Goal: Book appointment/travel/reservation

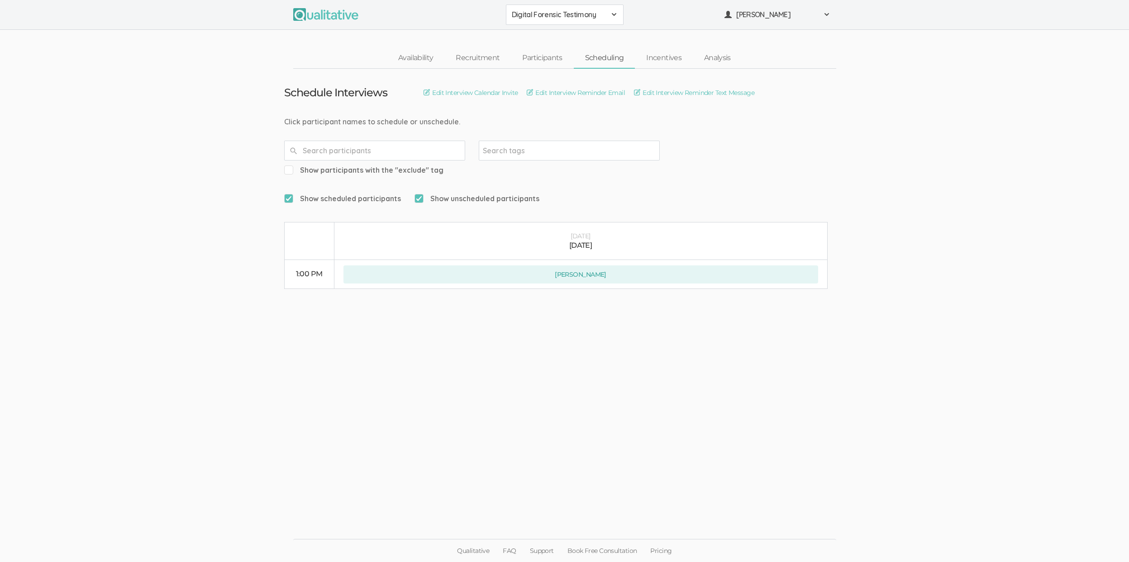
click at [637, 346] on ui-view "Schedule Interviews Edit Interview Calendar Invite Edit Interview Reminder Emai…" at bounding box center [564, 281] width 1129 height 425
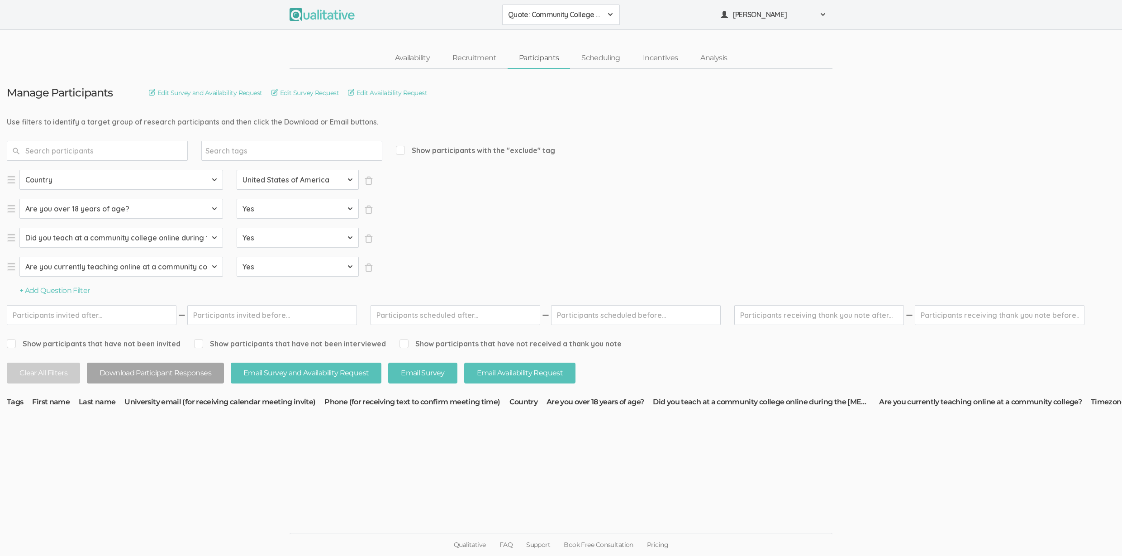
click at [192, 476] on ui-view "Manage Participants Edit Survey and Availability Request Edit Survey Request Ed…" at bounding box center [561, 278] width 1122 height 419
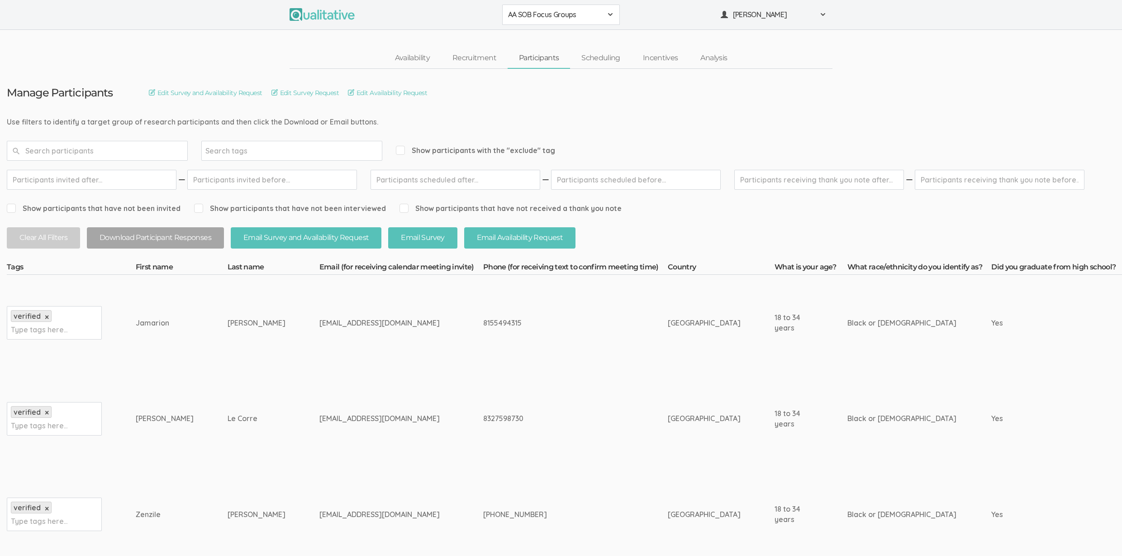
click at [228, 424] on td "Le Corre" at bounding box center [274, 419] width 92 height 96
click at [252, 376] on td "Le Corre" at bounding box center [274, 419] width 92 height 96
click at [243, 362] on td "Calvin" at bounding box center [274, 323] width 92 height 96
click at [748, 21] on button "[PERSON_NAME]" at bounding box center [774, 15] width 118 height 20
click at [759, 95] on link "Project Settings" at bounding box center [773, 89] width 117 height 19
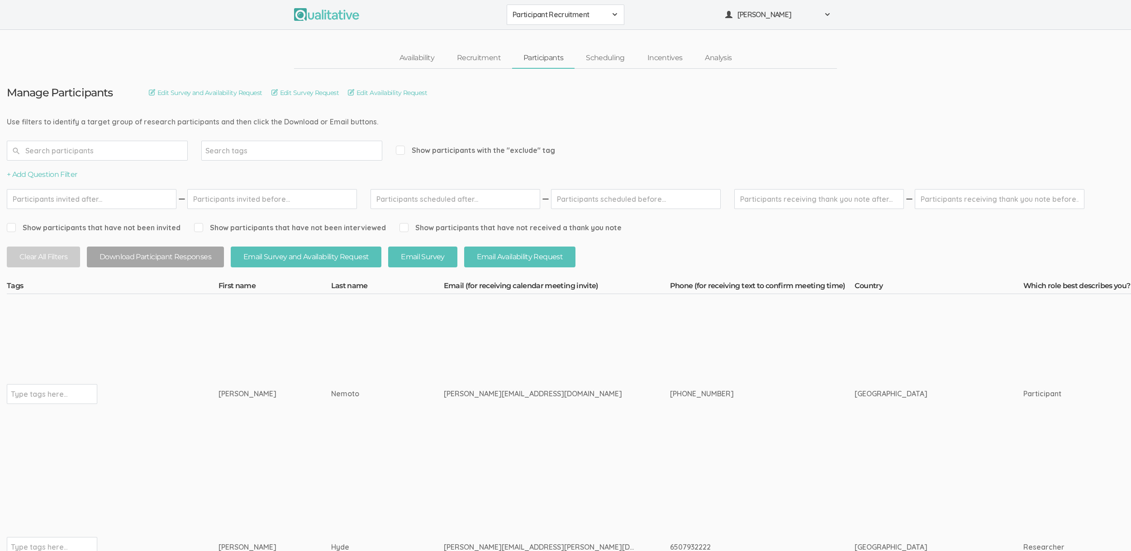
click at [507, 337] on td "m.nemoto@campus.unimib.it" at bounding box center [557, 394] width 226 height 200
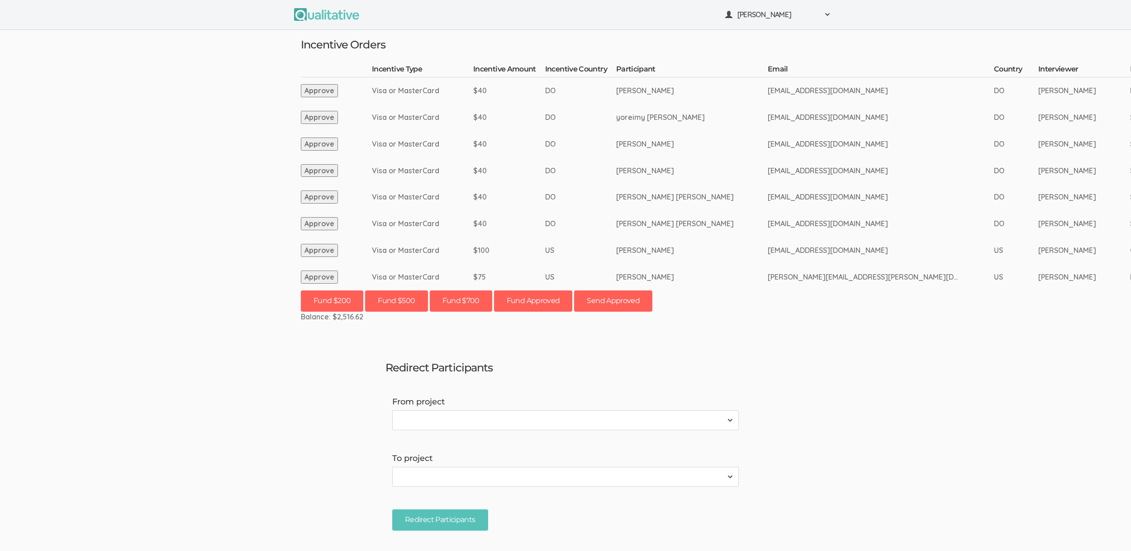
click at [165, 164] on ui-view "[PERSON_NAME] Project Workspace Profile Organization Settings" at bounding box center [565, 275] width 1131 height 551
click at [202, 126] on ui-view "[PERSON_NAME] Project Workspace Profile Organization Settings" at bounding box center [565, 275] width 1131 height 551
click at [162, 169] on ui-view "[PERSON_NAME] Project Workspace Profile Organization Settings" at bounding box center [565, 275] width 1131 height 551
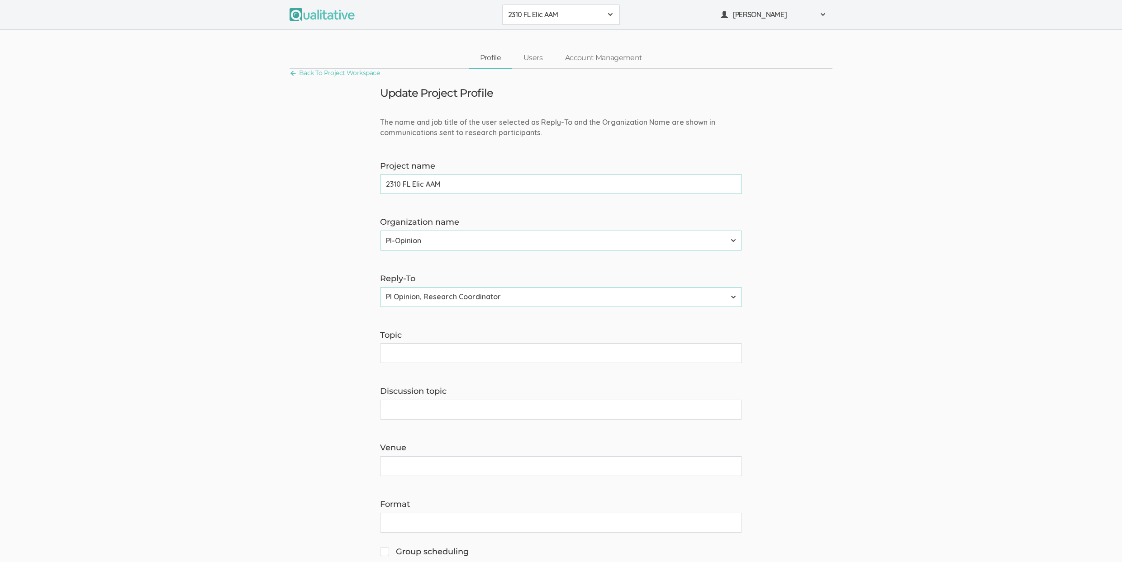
click at [540, 18] on span "2310 FL Elic AAM" at bounding box center [555, 15] width 94 height 10
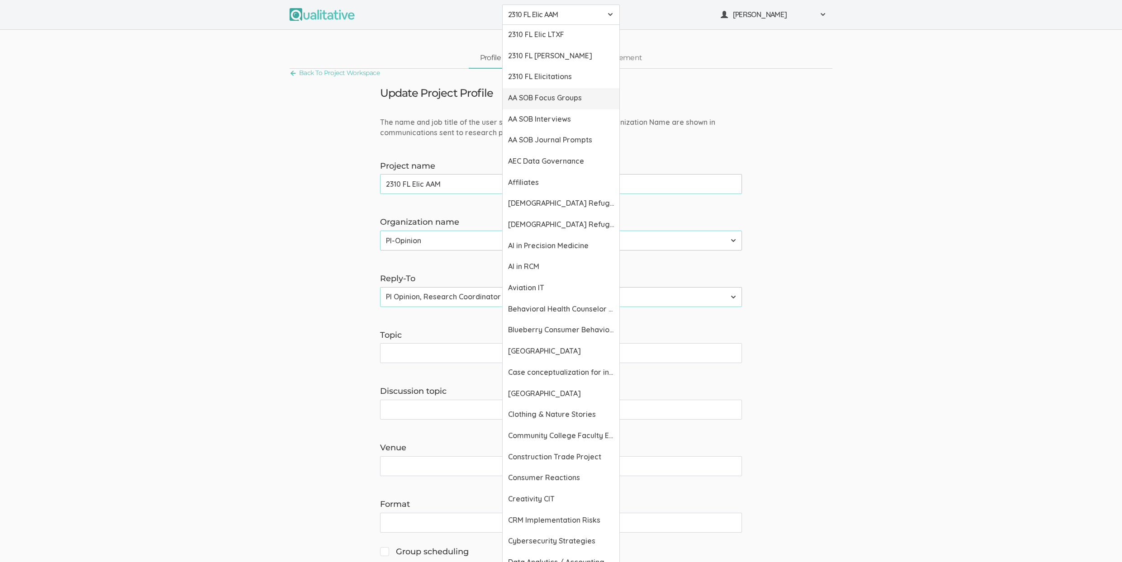
click at [538, 96] on span "AA SOB Focus Groups" at bounding box center [561, 98] width 106 height 10
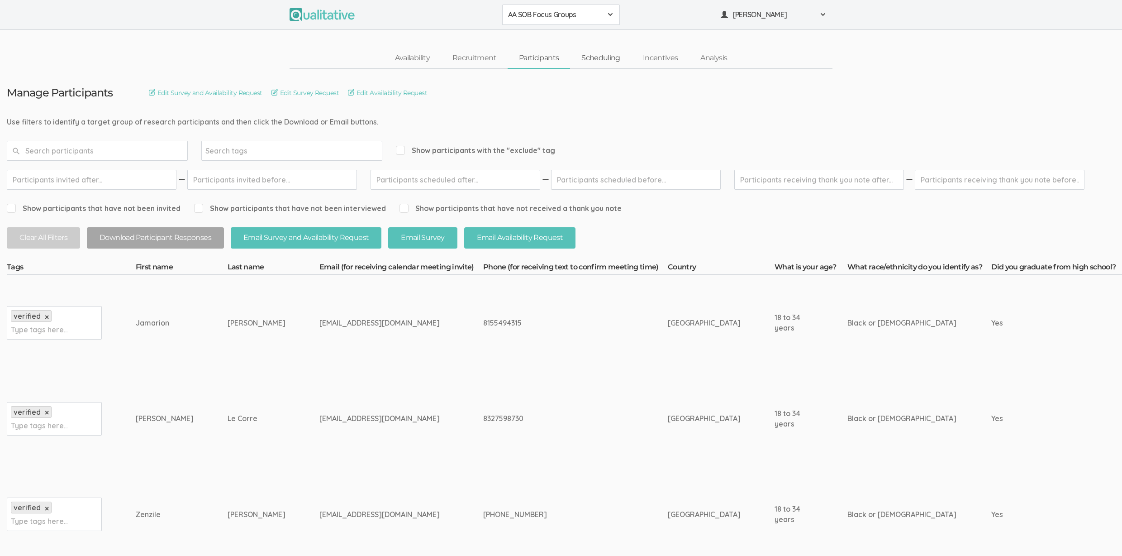
click at [608, 59] on link "Scheduling" at bounding box center [601, 57] width 62 height 19
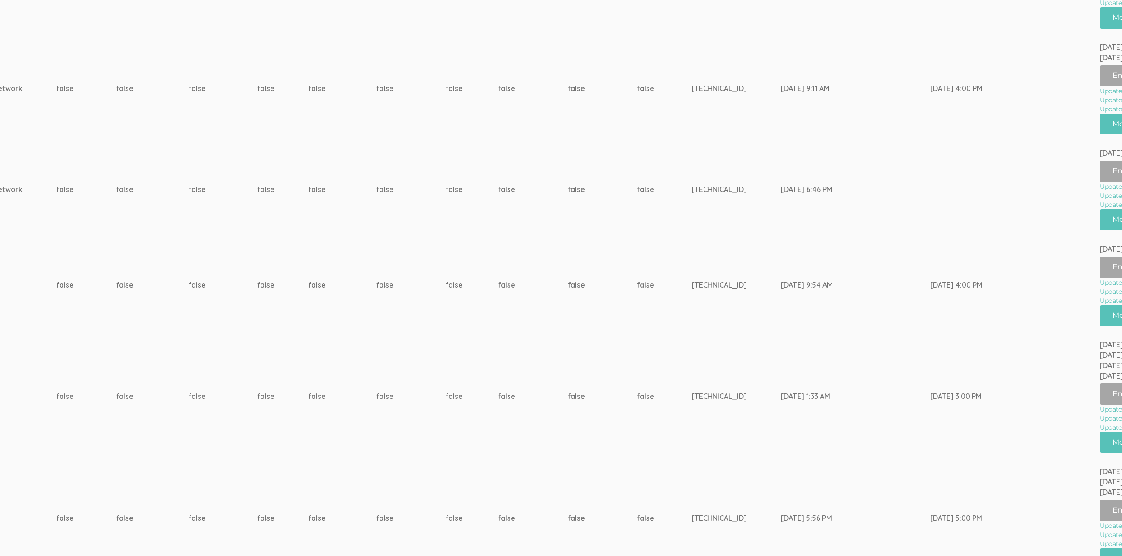
scroll to position [335, 3061]
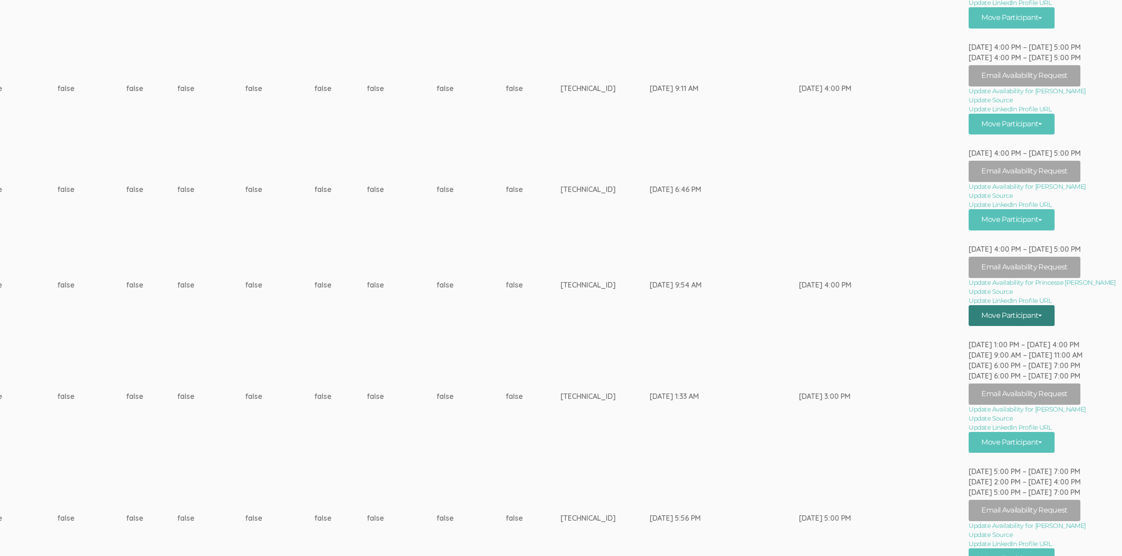
click at [1055, 315] on button "Move Participant" at bounding box center [1012, 315] width 86 height 21
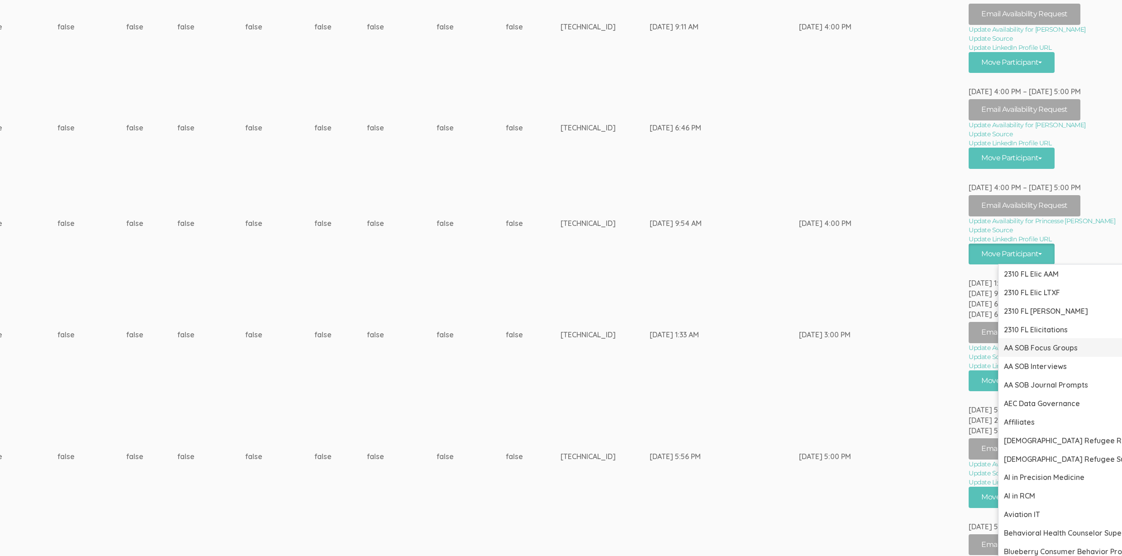
scroll to position [539, 3061]
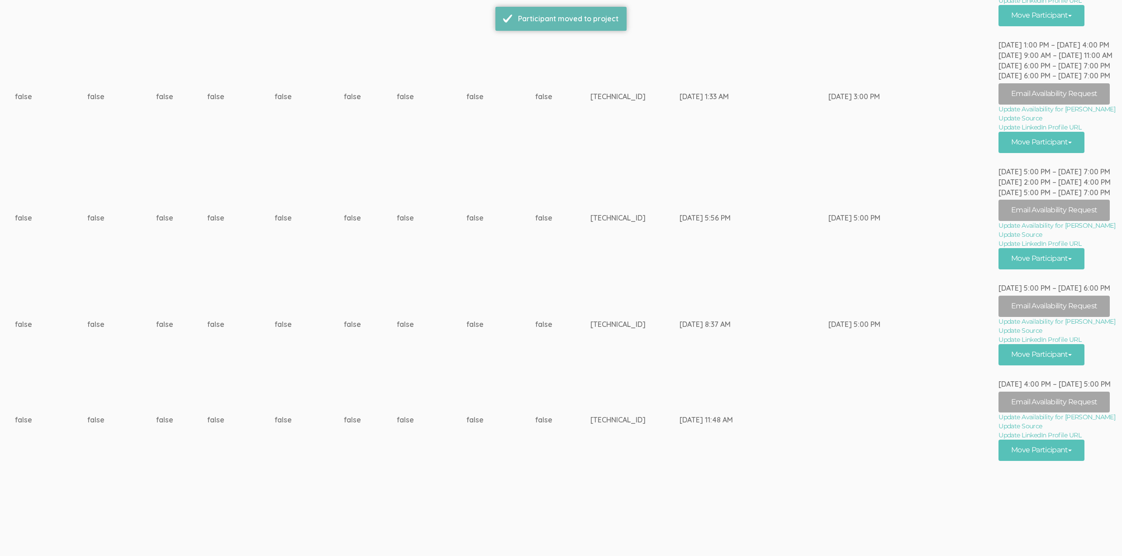
scroll to position [0, 0]
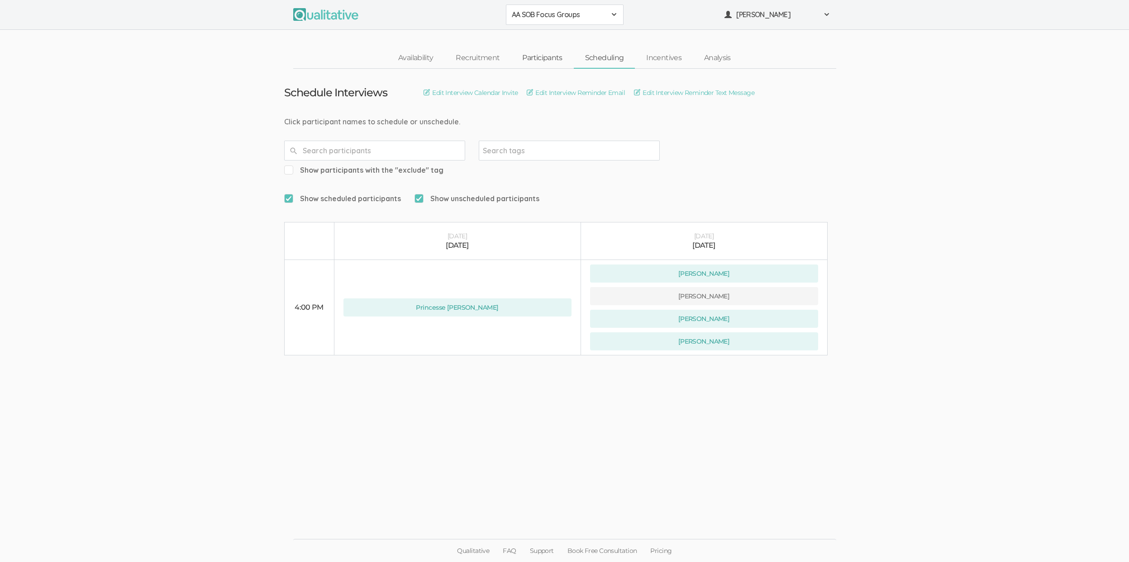
click at [550, 57] on link "Participants" at bounding box center [542, 57] width 62 height 19
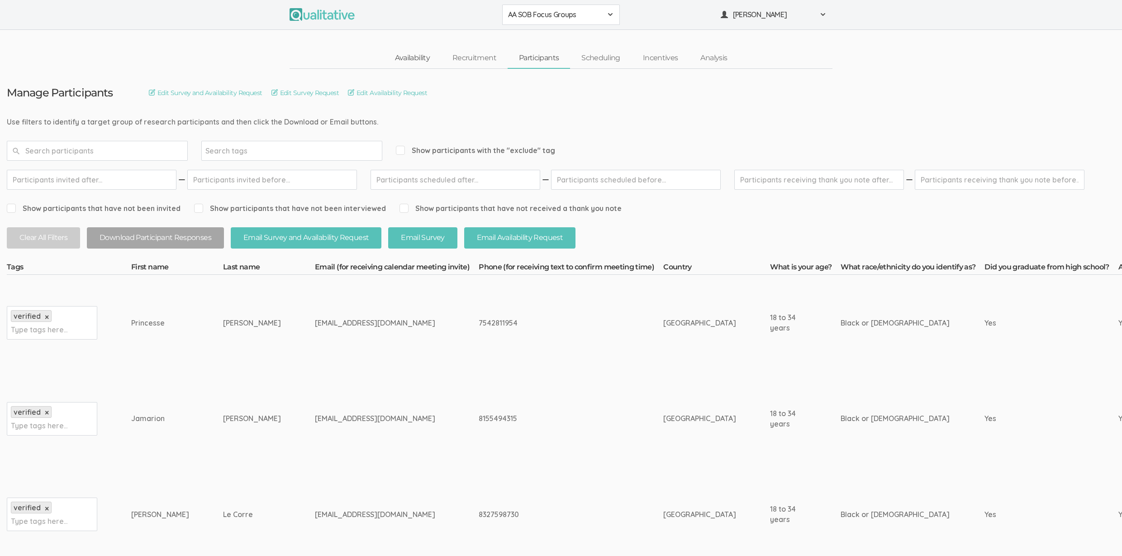
click at [430, 57] on link "Availability" at bounding box center [412, 57] width 57 height 19
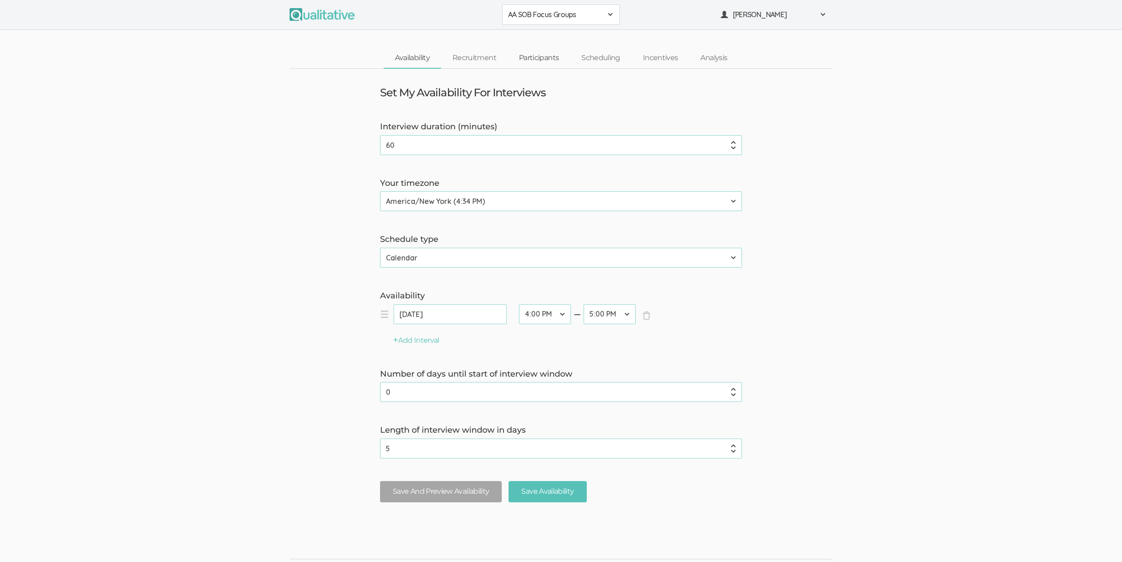
click at [532, 60] on link "Participants" at bounding box center [539, 57] width 62 height 19
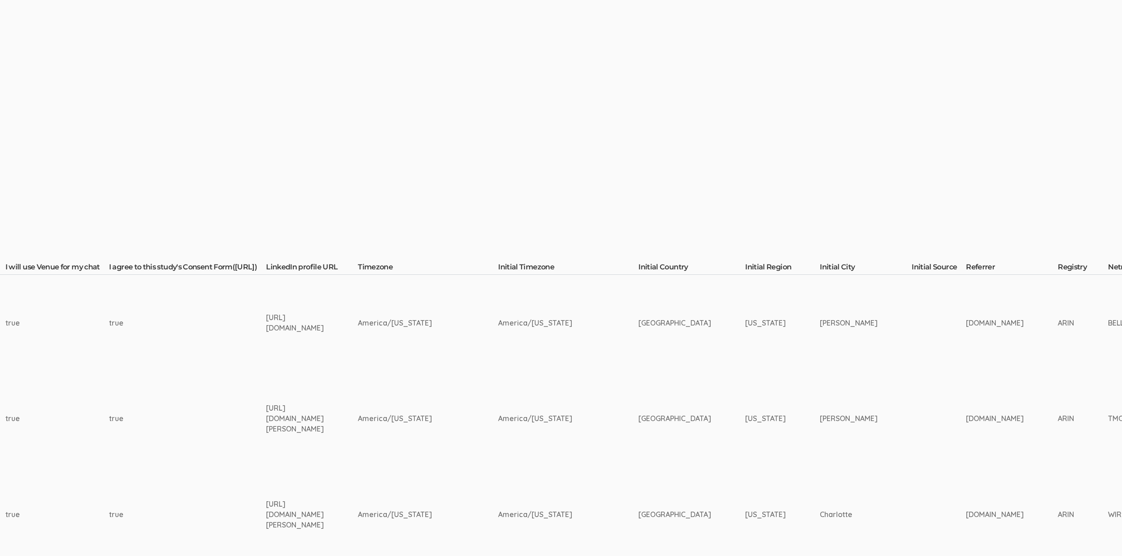
scroll to position [0, 2961]
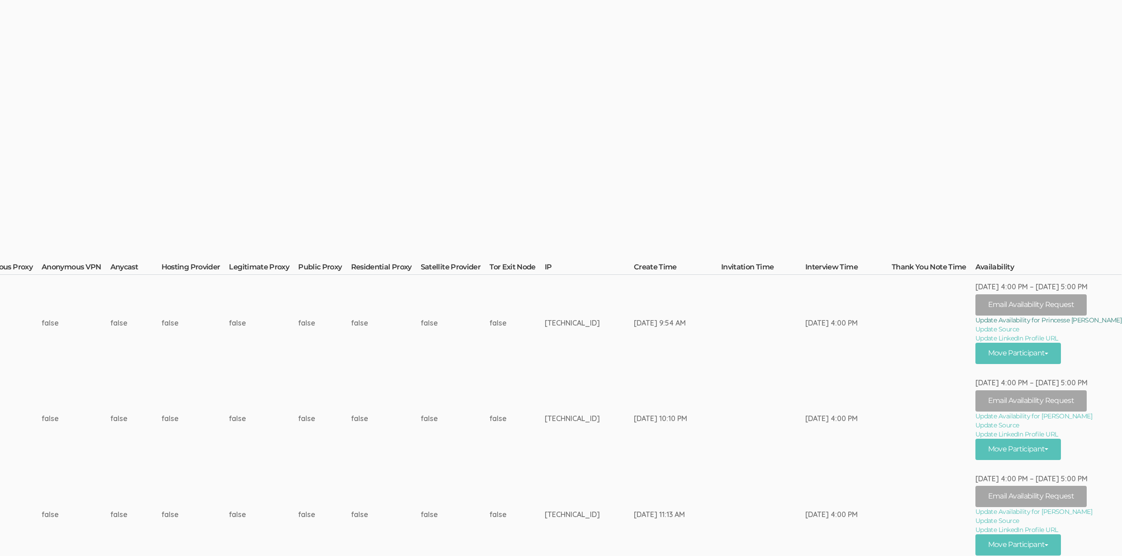
click at [1082, 321] on link "Update Availability for Princesse Pierre" at bounding box center [1049, 319] width 147 height 9
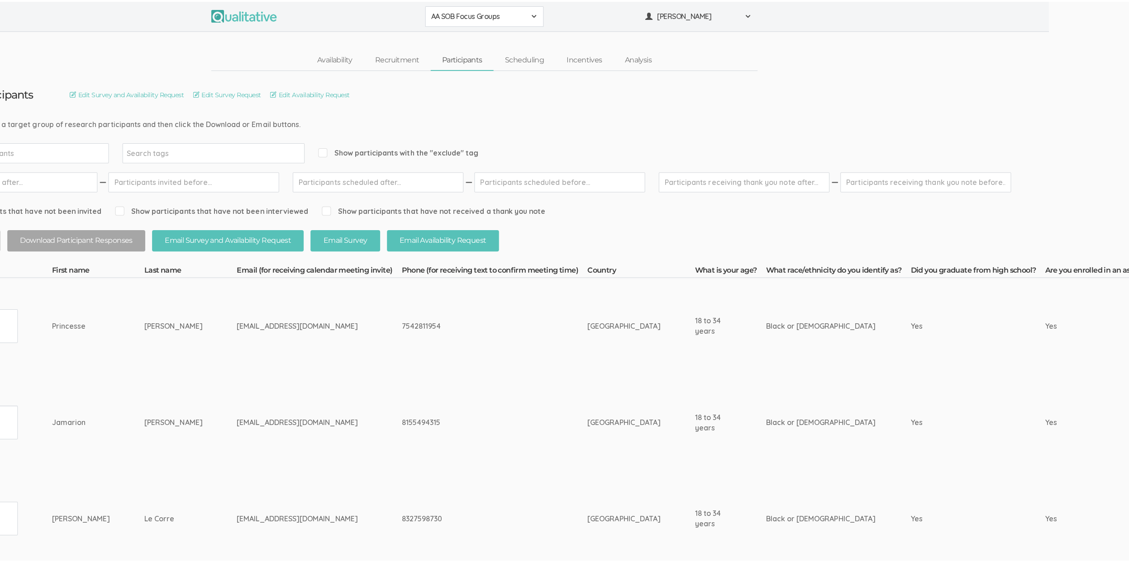
scroll to position [0, 0]
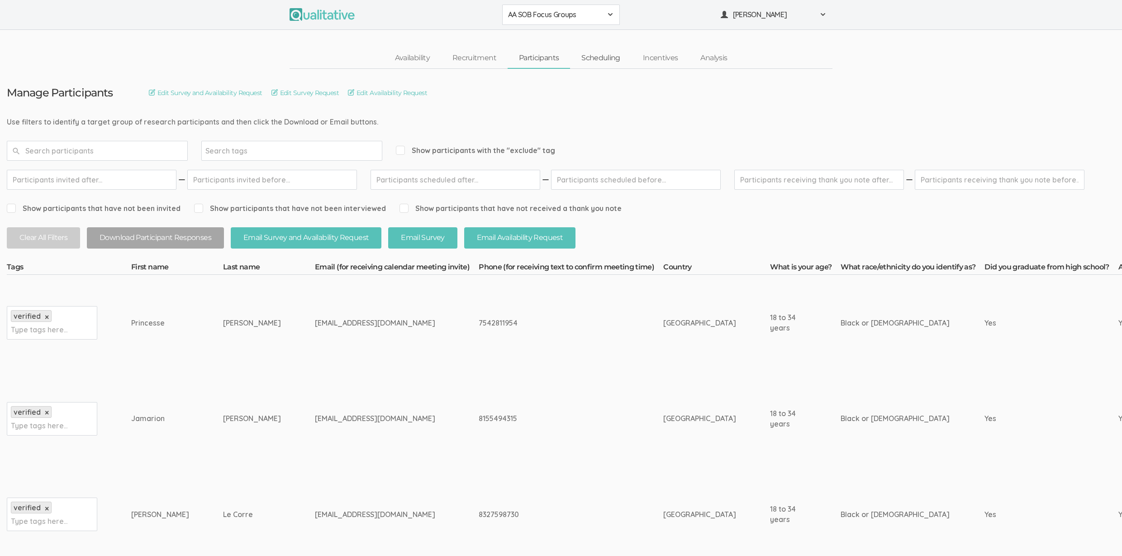
click at [598, 54] on link "Scheduling" at bounding box center [601, 57] width 62 height 19
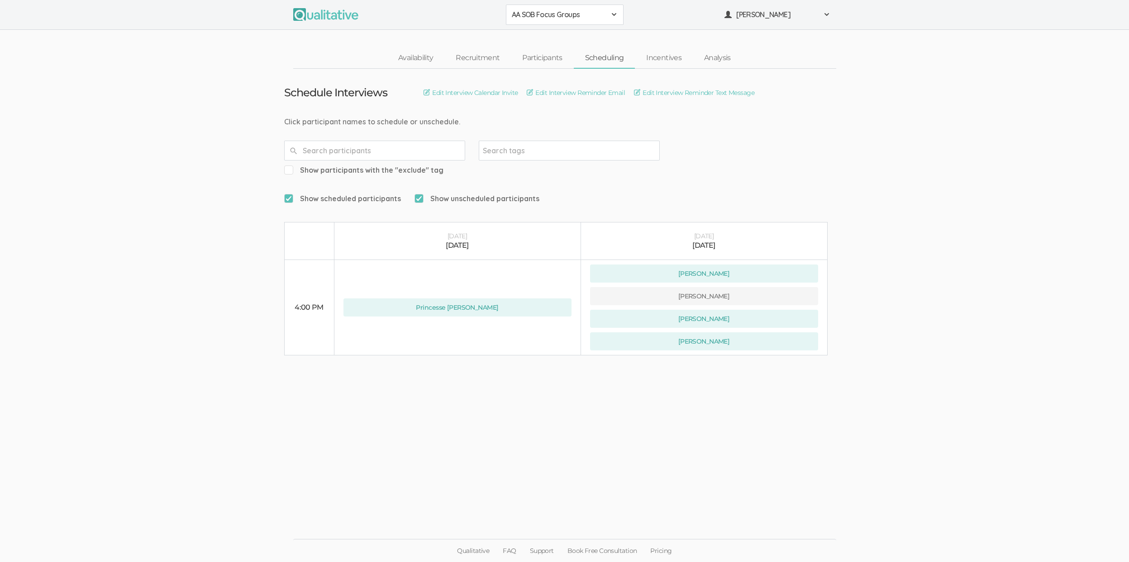
click at [197, 336] on ui-view "Schedule Interviews Edit Interview Calendar Invite Edit Interview Reminder Emai…" at bounding box center [564, 281] width 1129 height 425
click at [125, 197] on ui-view "Schedule Interviews Edit Interview Calendar Invite Edit Interview Reminder Emai…" at bounding box center [564, 281] width 1129 height 425
click at [132, 118] on ui-view "Schedule Interviews Edit Interview Calendar Invite Edit Interview Reminder Emai…" at bounding box center [564, 281] width 1129 height 425
click at [166, 206] on ui-view "Schedule Interviews Edit Interview Calendar Invite Edit Interview Reminder Emai…" at bounding box center [564, 281] width 1129 height 425
click at [657, 58] on link "Incentives" at bounding box center [664, 57] width 58 height 19
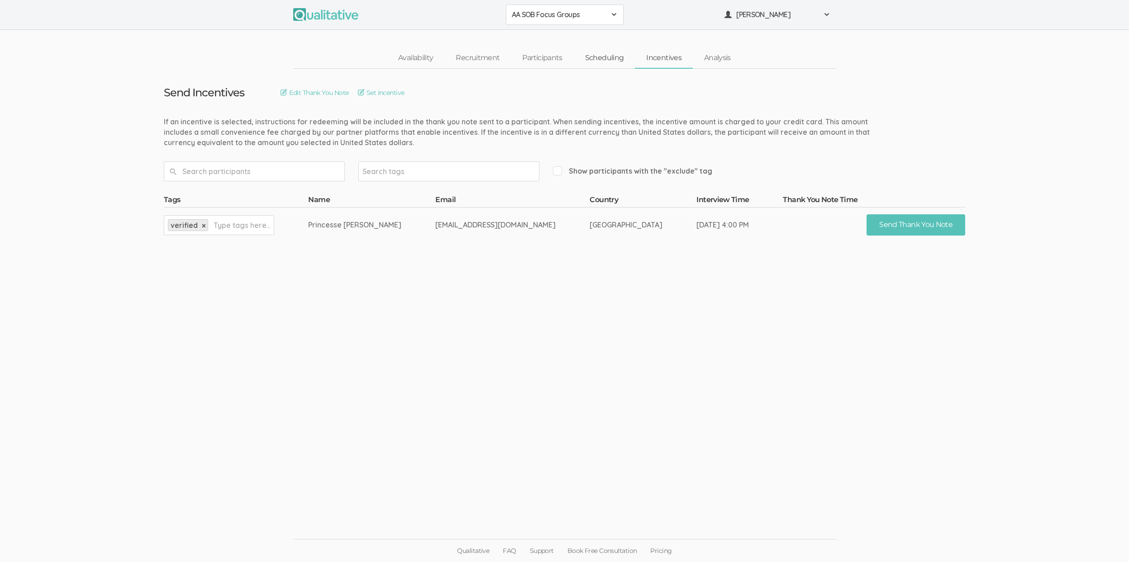
click at [604, 57] on link "Scheduling" at bounding box center [605, 57] width 62 height 19
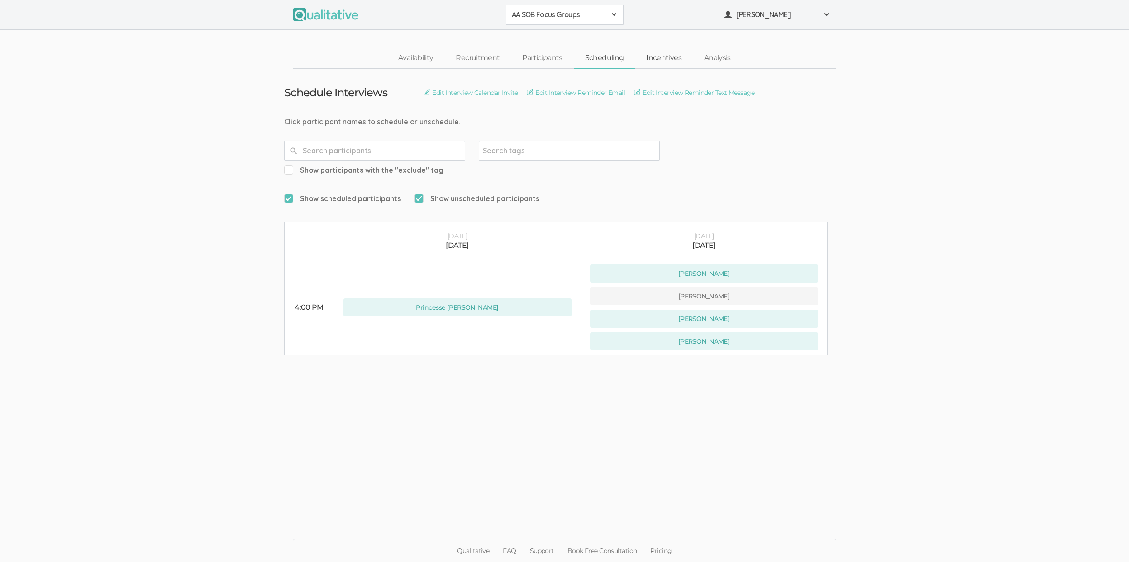
click at [671, 59] on link "Incentives" at bounding box center [664, 57] width 58 height 19
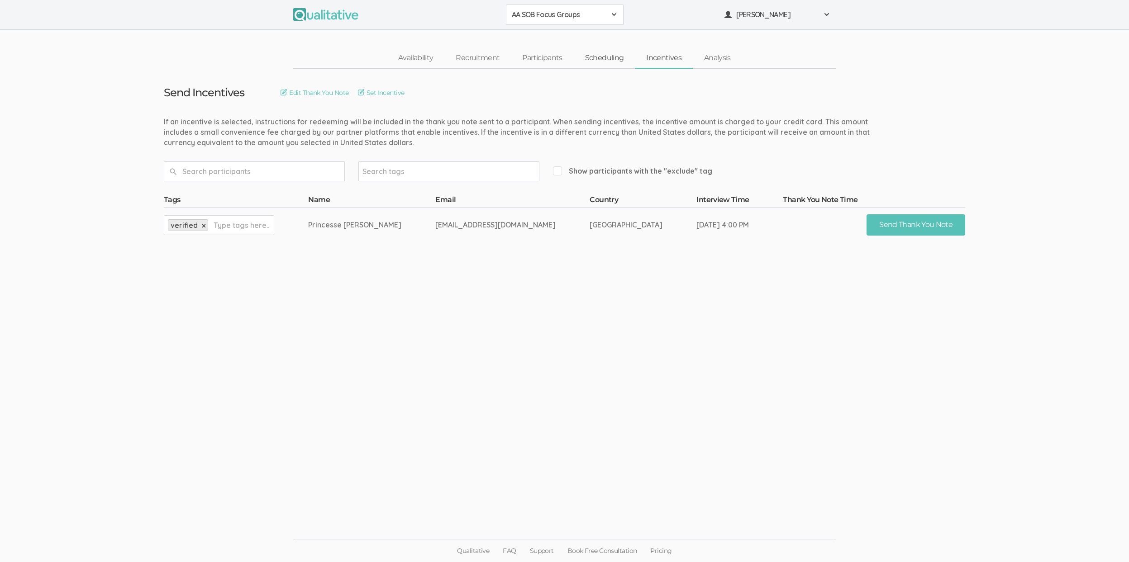
click at [610, 55] on link "Scheduling" at bounding box center [605, 57] width 62 height 19
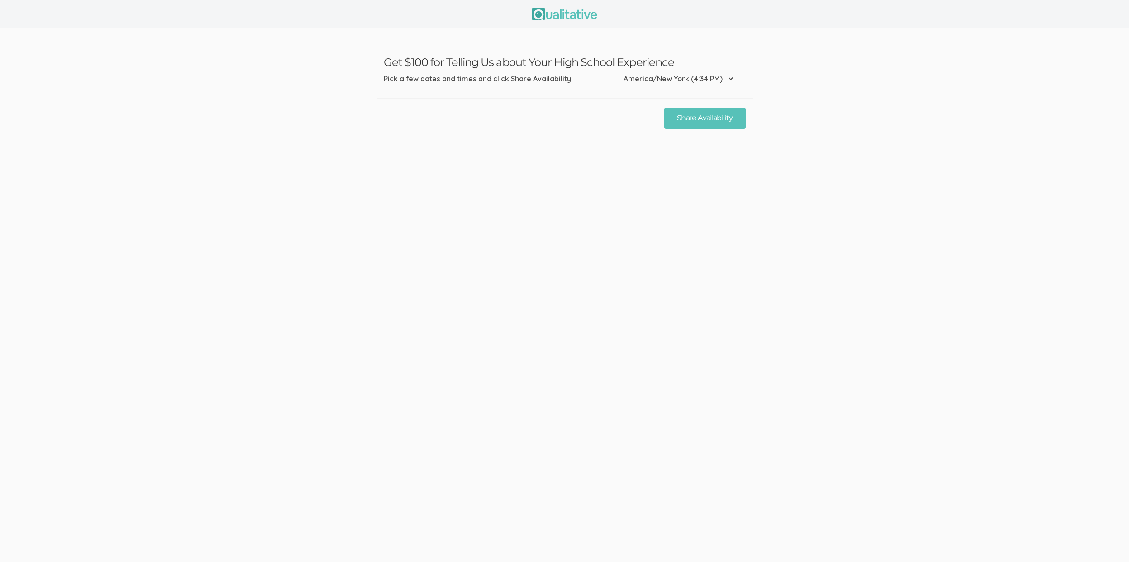
click at [454, 131] on div "Share Availability" at bounding box center [565, 118] width 376 height 40
click at [515, 131] on div "Share Availability" at bounding box center [565, 118] width 376 height 40
click at [482, 147] on ui-view "Get $100 for Telling Us about Your High School Experience Pick a few dates and …" at bounding box center [564, 281] width 1129 height 562
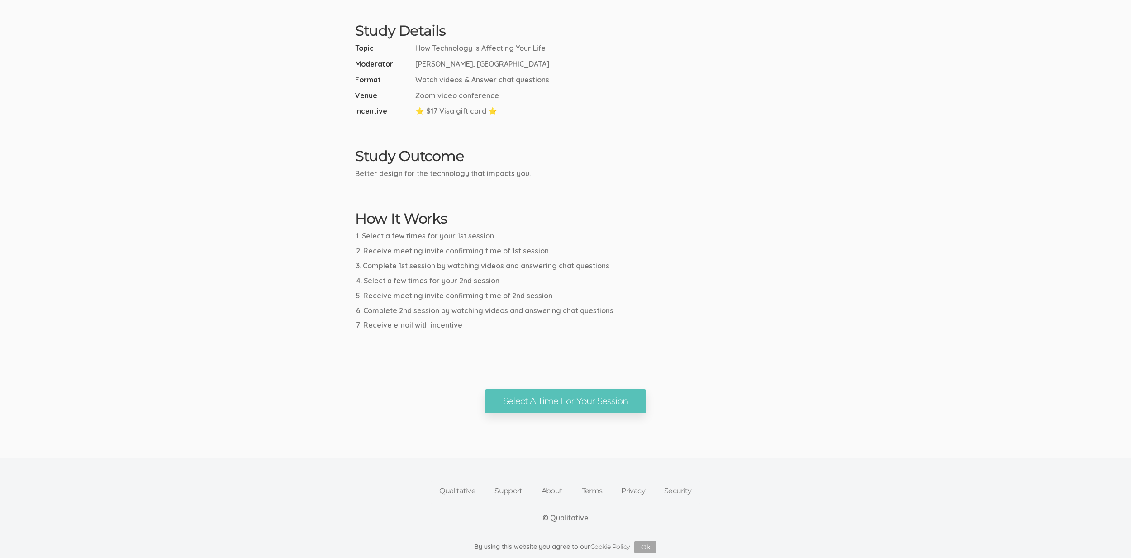
scroll to position [310, 0]
click at [588, 409] on link "Select A Time For Your Session" at bounding box center [565, 401] width 161 height 24
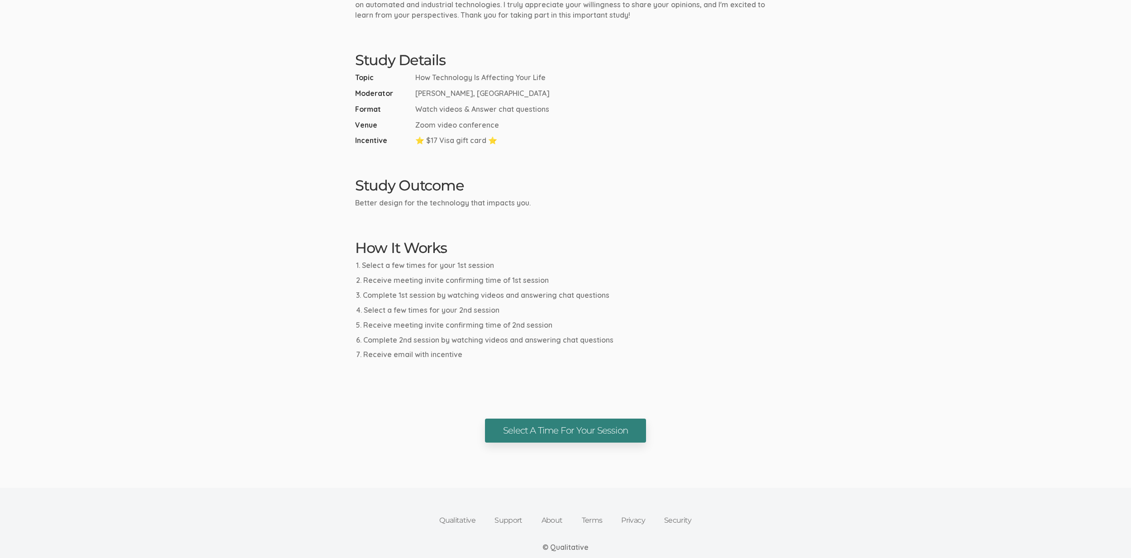
scroll to position [311, 0]
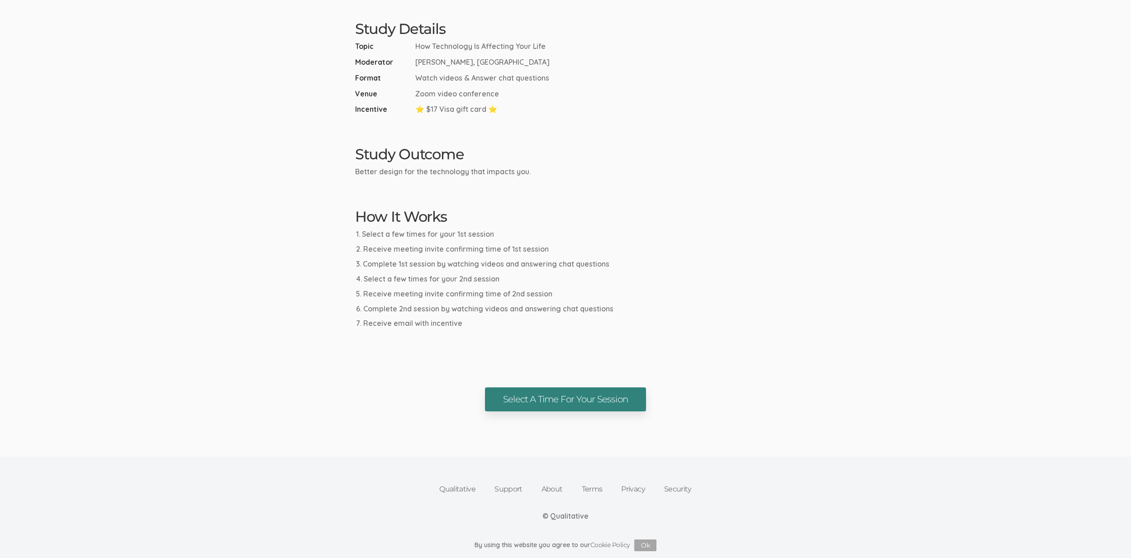
click at [543, 405] on link "Select A Time For Your Session" at bounding box center [565, 399] width 161 height 24
click at [429, 240] on ol "Select a few times for your 1st session Receive meeting invite confirming time …" at bounding box center [565, 279] width 421 height 100
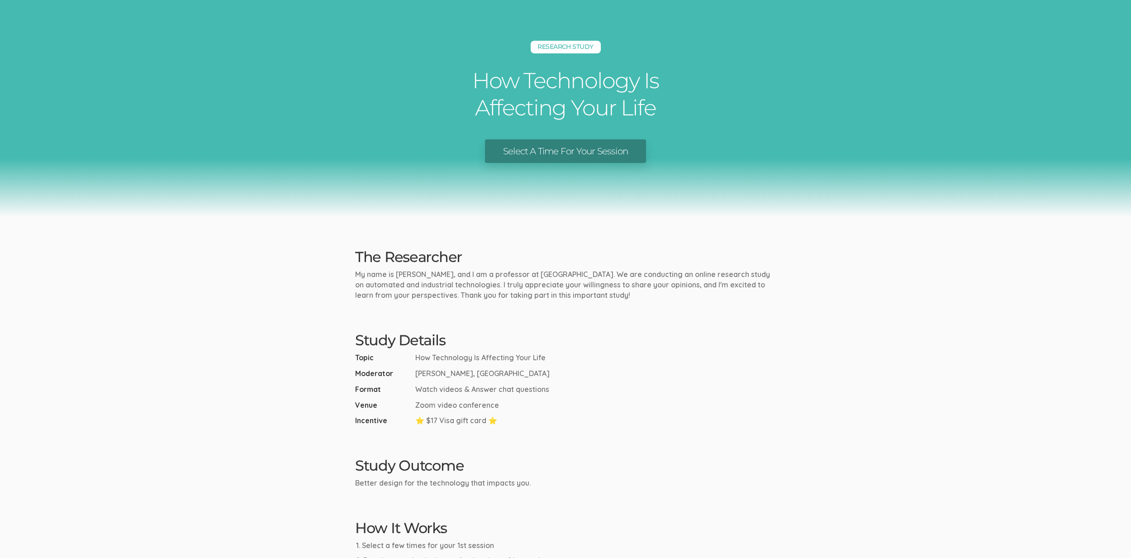
scroll to position [137, 0]
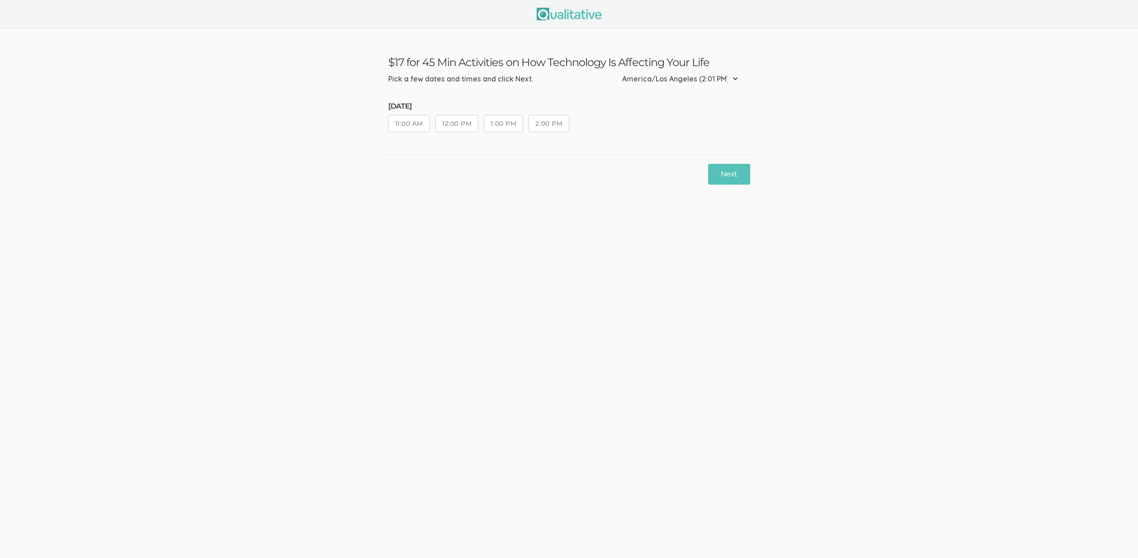
click at [356, 202] on ui-view "$17 for 45 Min Activities on How Technology Is Affecting Your Life Pick a few d…" at bounding box center [569, 279] width 1138 height 558
click at [347, 178] on ui-view "$17 for 45 Min Activities on How Technology Is Affecting Your Life Pick a few d…" at bounding box center [569, 111] width 1138 height 165
click at [512, 129] on button "1:00 PM" at bounding box center [503, 123] width 39 height 17
click at [728, 180] on button "Next" at bounding box center [729, 174] width 42 height 21
